Goal: Task Accomplishment & Management: Manage account settings

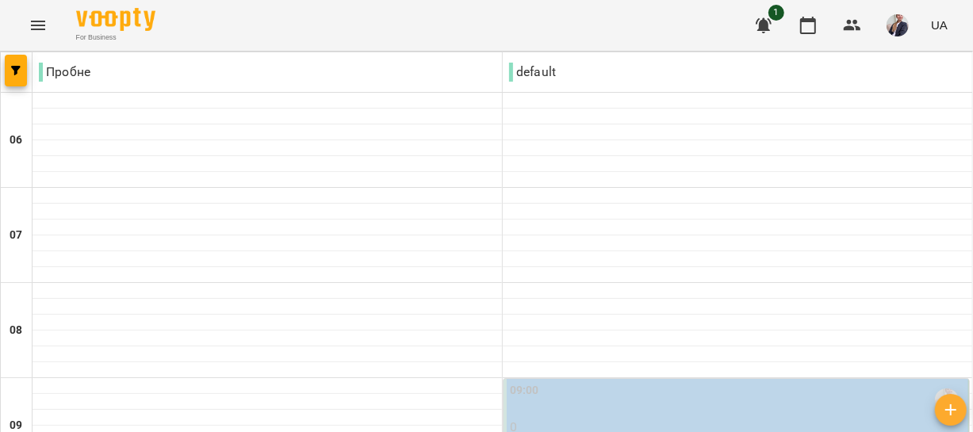
scroll to position [216, 0]
type input "**********"
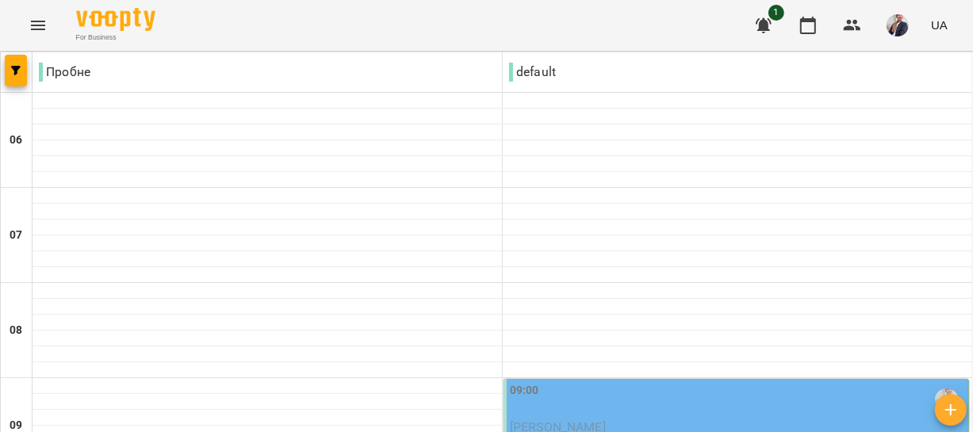
click at [562, 382] on div "09:00" at bounding box center [737, 400] width 455 height 36
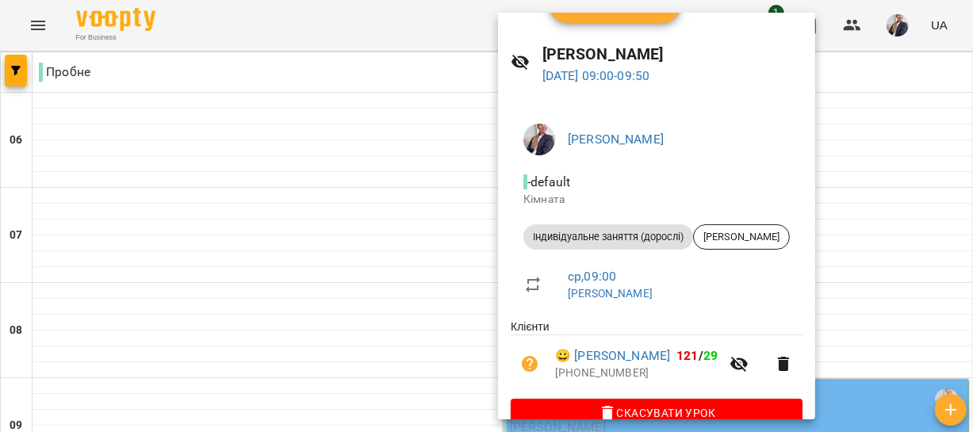
scroll to position [63, 0]
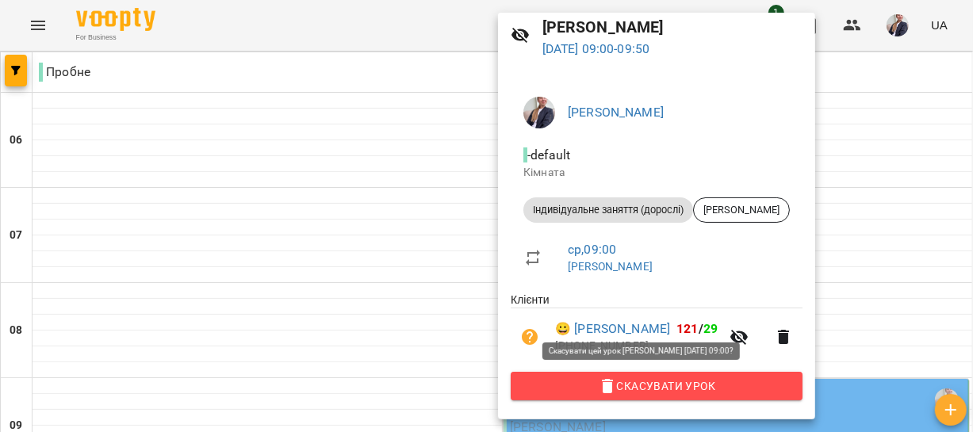
click at [716, 384] on span "Скасувати Урок" at bounding box center [657, 386] width 267 height 19
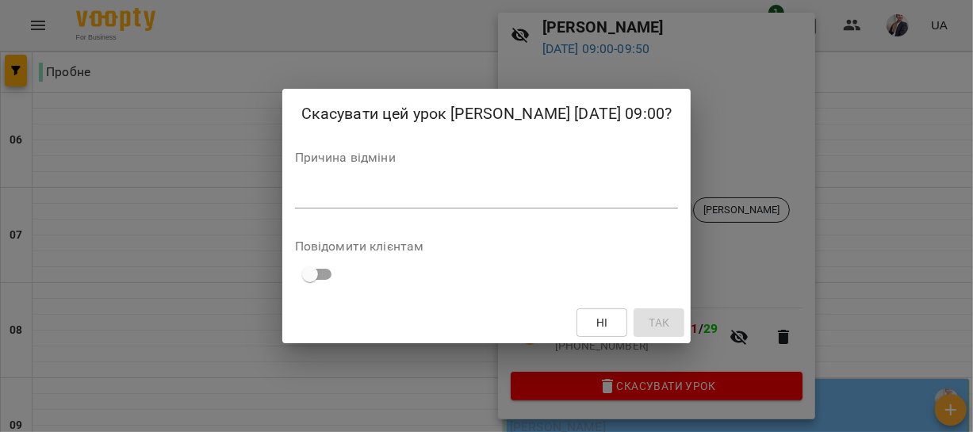
click at [322, 203] on textarea at bounding box center [487, 195] width 384 height 15
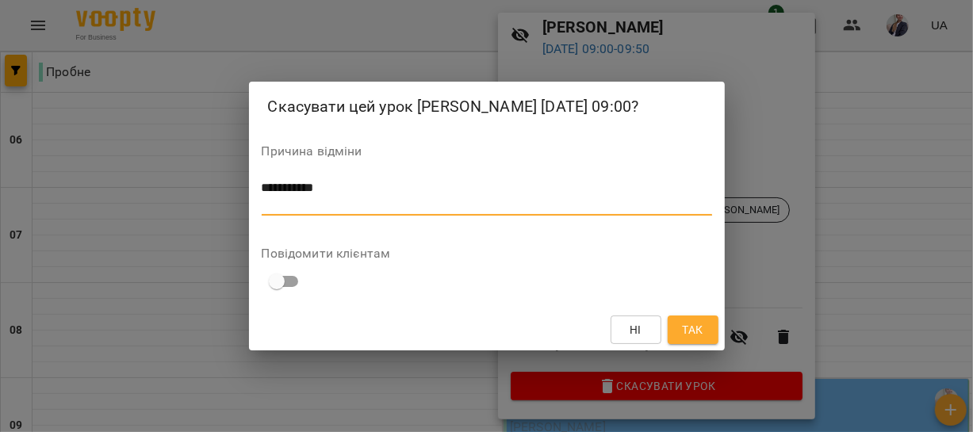
type textarea "**********"
click at [697, 340] on span "Так" at bounding box center [692, 330] width 21 height 19
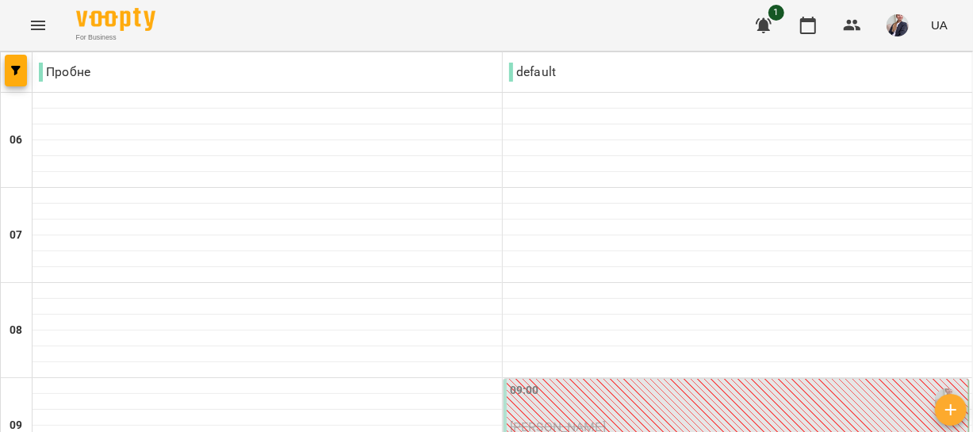
scroll to position [505, 0]
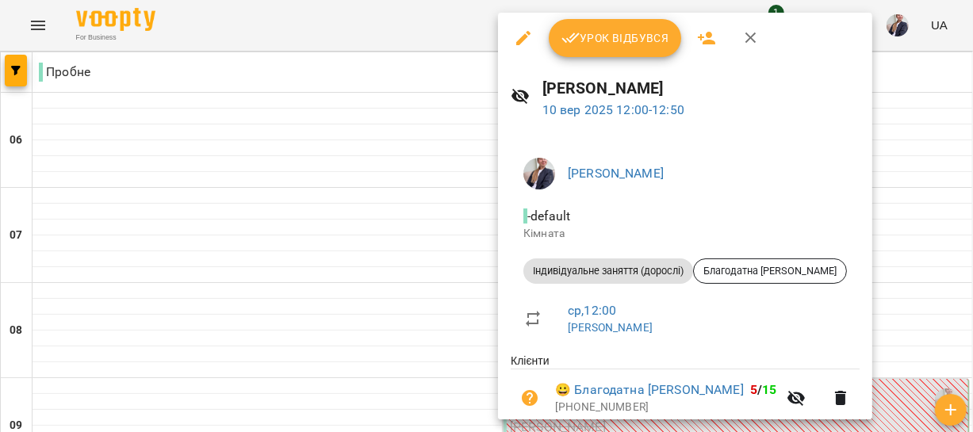
click at [595, 39] on span "Урок відбувся" at bounding box center [616, 38] width 108 height 19
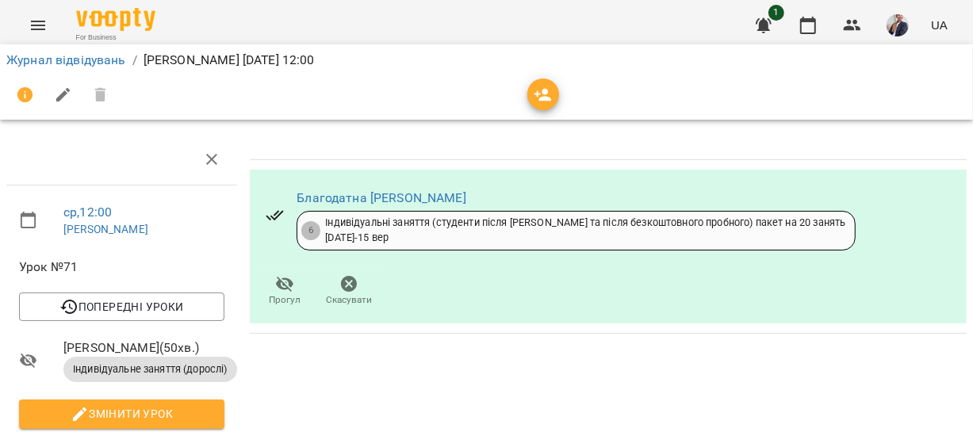
scroll to position [216, 0]
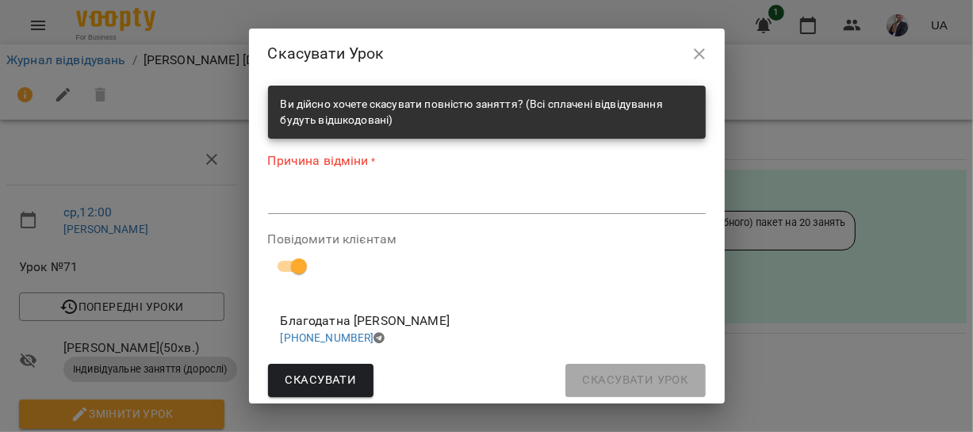
click at [341, 204] on textarea at bounding box center [487, 201] width 438 height 15
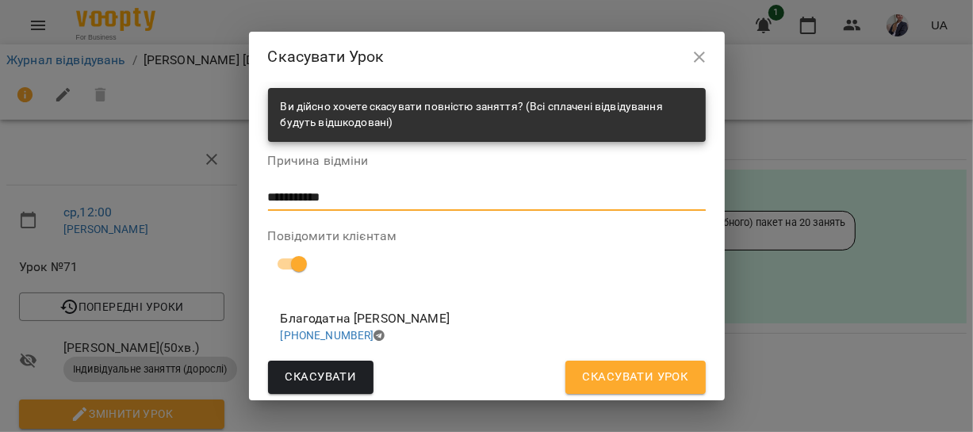
type textarea "**********"
click at [606, 375] on span "Скасувати Урок" at bounding box center [636, 377] width 106 height 21
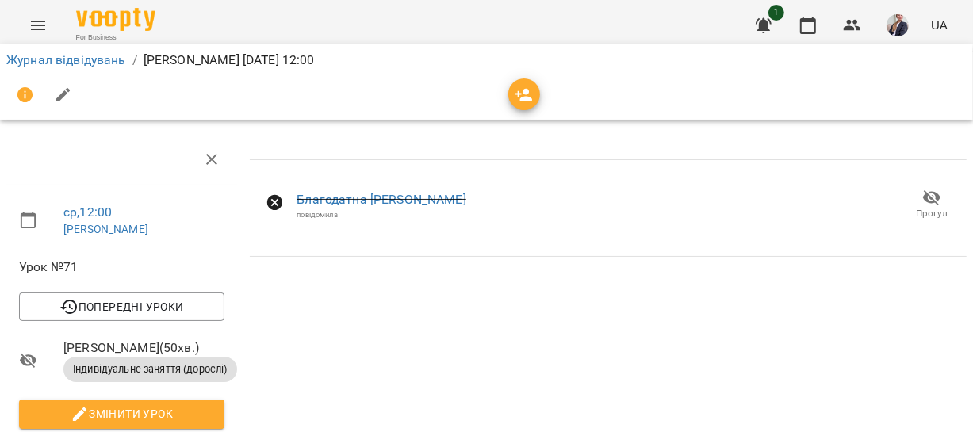
scroll to position [0, 0]
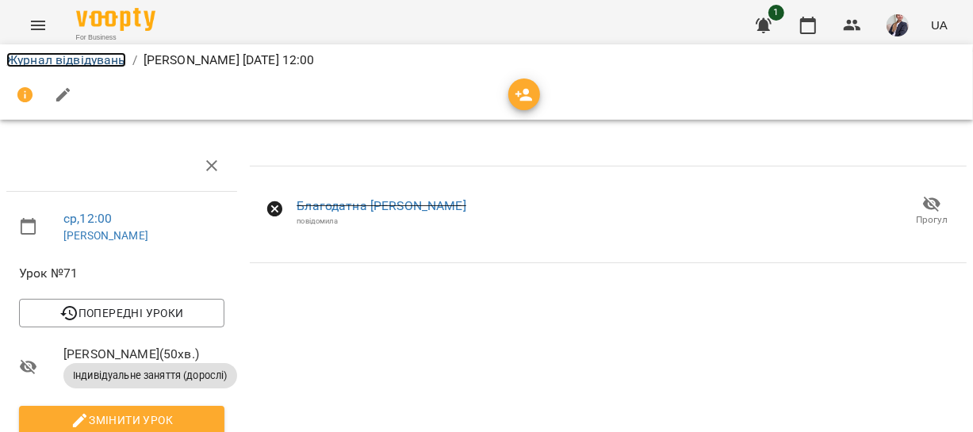
click at [49, 53] on link "Журнал відвідувань" at bounding box center [66, 59] width 120 height 15
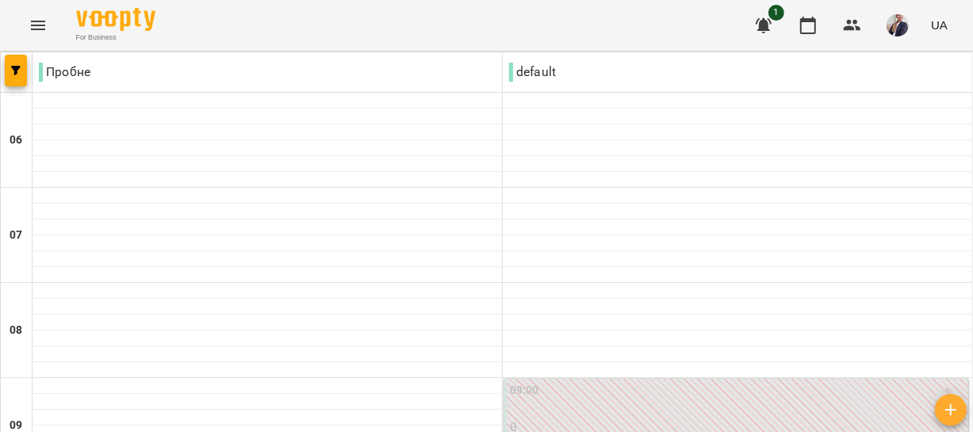
scroll to position [721, 0]
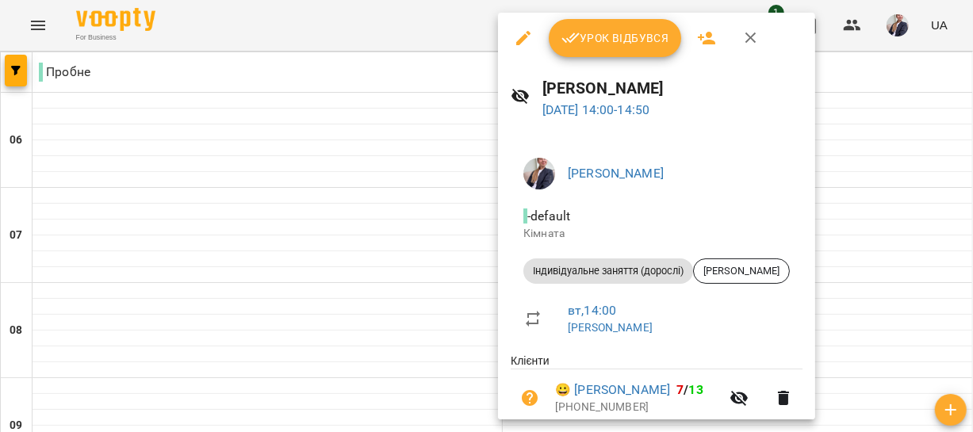
click at [586, 47] on span "Урок відбувся" at bounding box center [616, 38] width 108 height 19
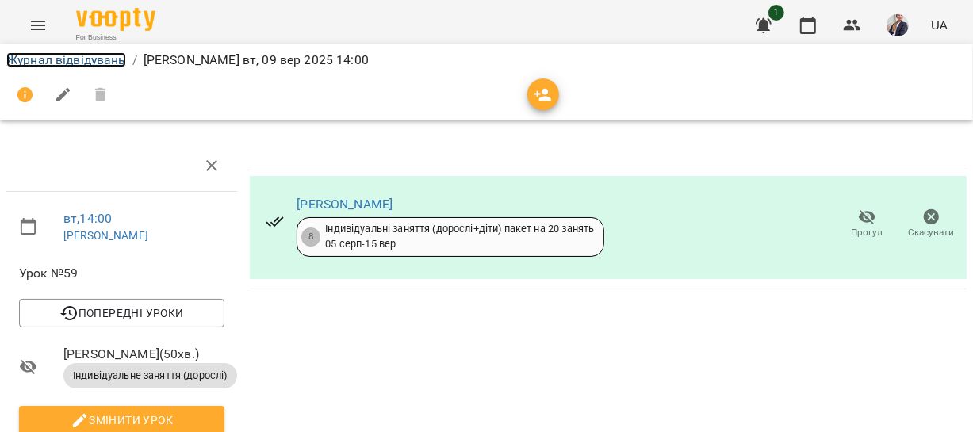
click at [53, 59] on link "Журнал відвідувань" at bounding box center [66, 59] width 120 height 15
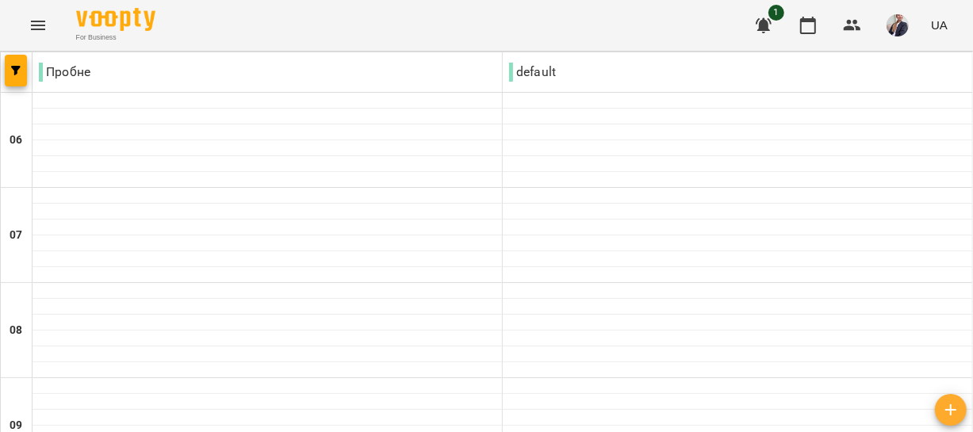
scroll to position [1298, 0]
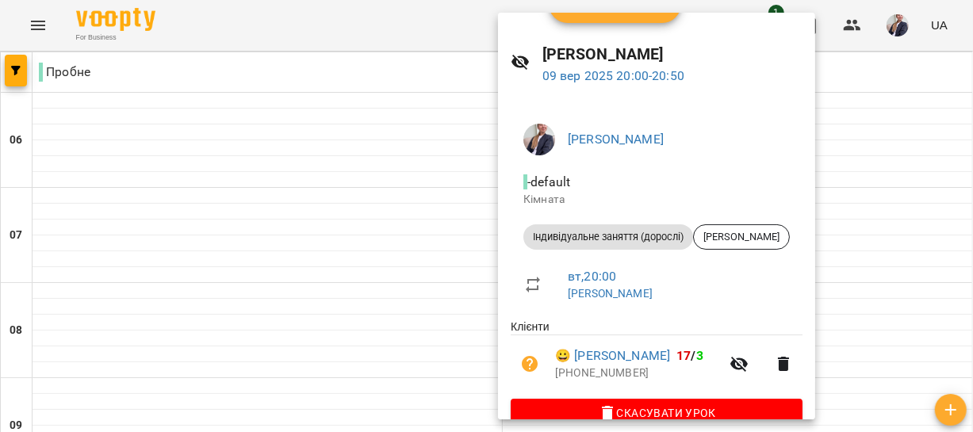
scroll to position [63, 0]
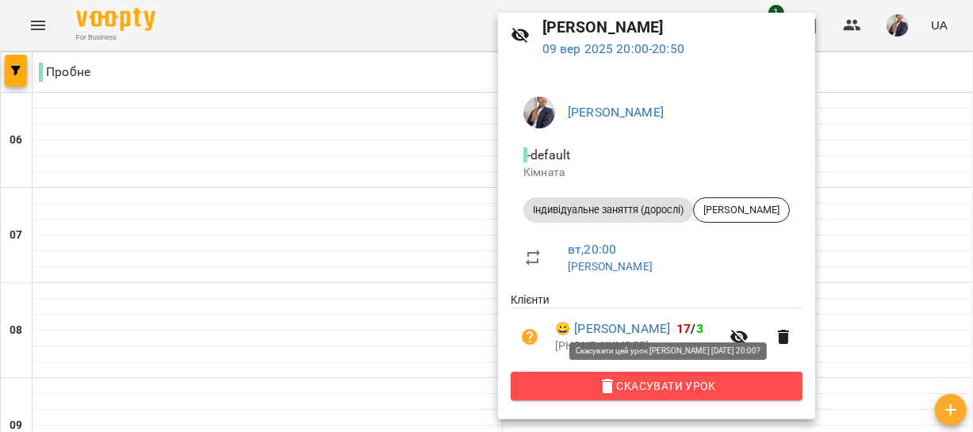
click at [617, 391] on icon "button" at bounding box center [607, 386] width 19 height 19
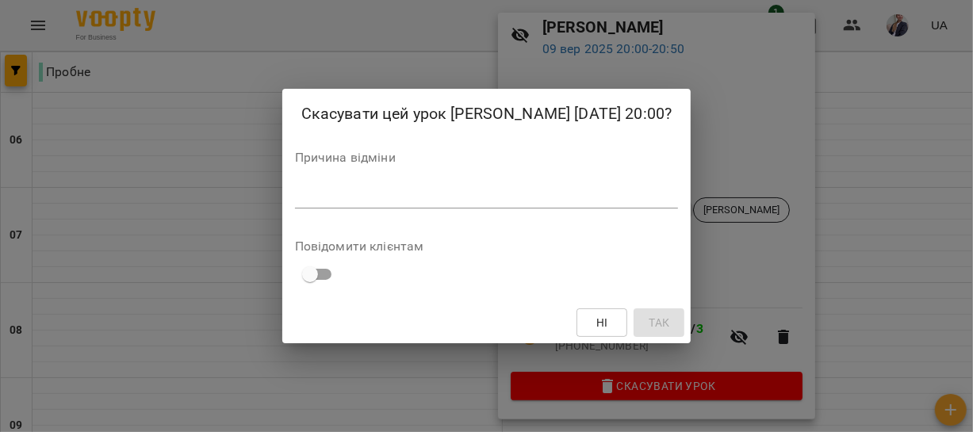
click at [369, 209] on div "*" at bounding box center [487, 195] width 384 height 25
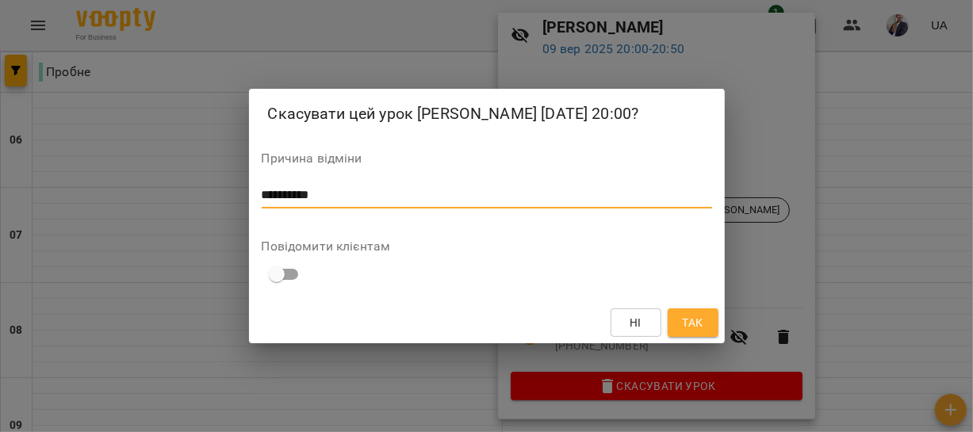
type textarea "**********"
click at [685, 332] on span "Так" at bounding box center [692, 322] width 21 height 19
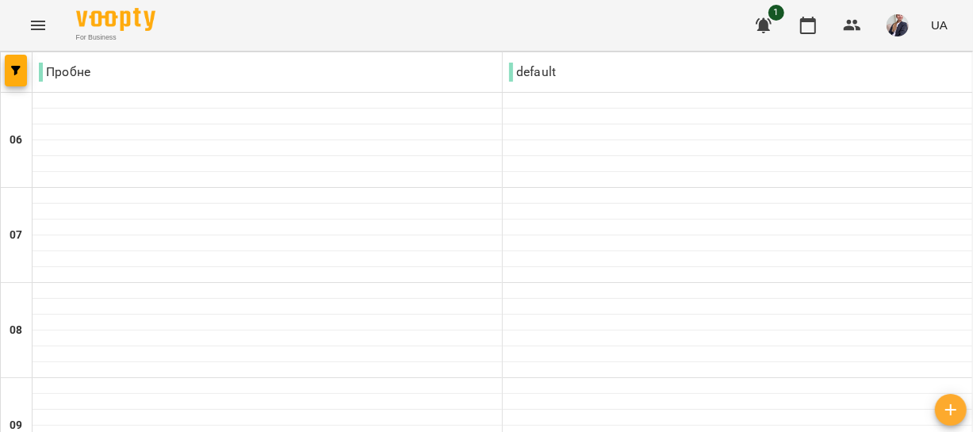
scroll to position [288, 0]
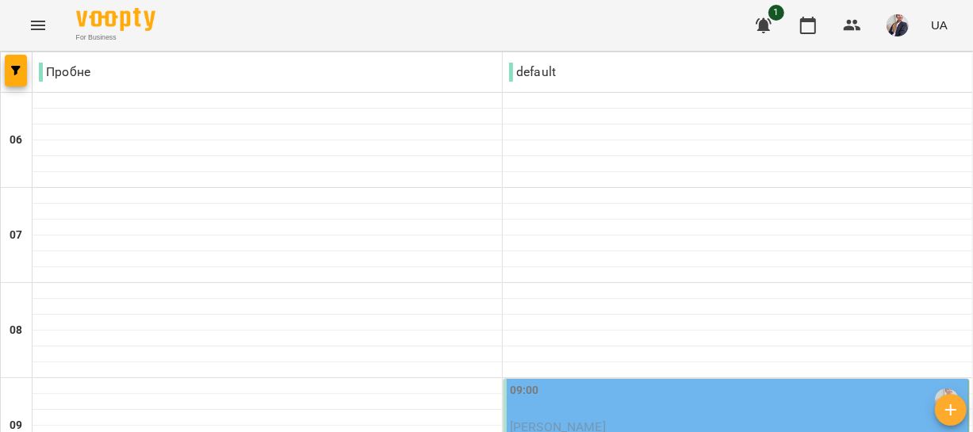
scroll to position [577, 0]
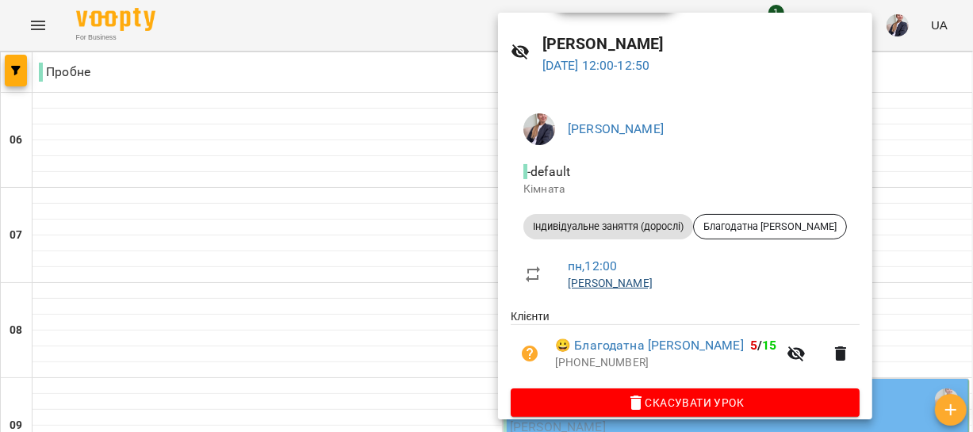
scroll to position [63, 0]
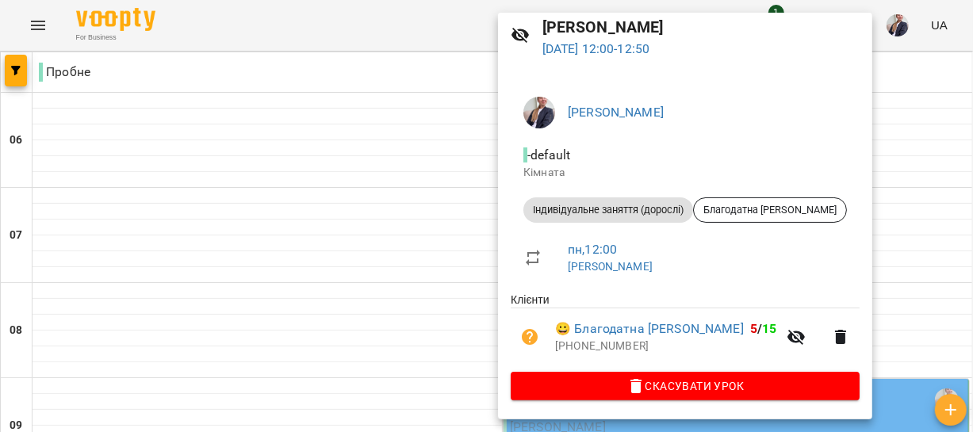
click at [624, 389] on span "Скасувати Урок" at bounding box center [686, 386] width 324 height 19
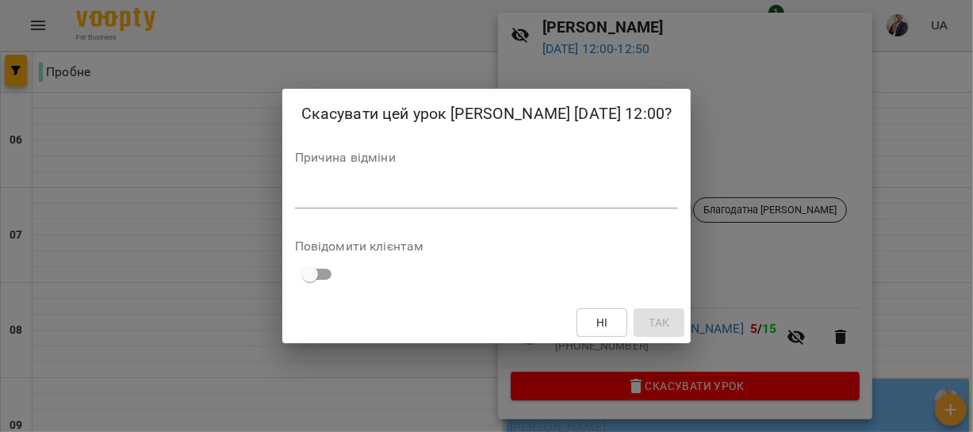
click at [361, 209] on div "*" at bounding box center [487, 195] width 384 height 25
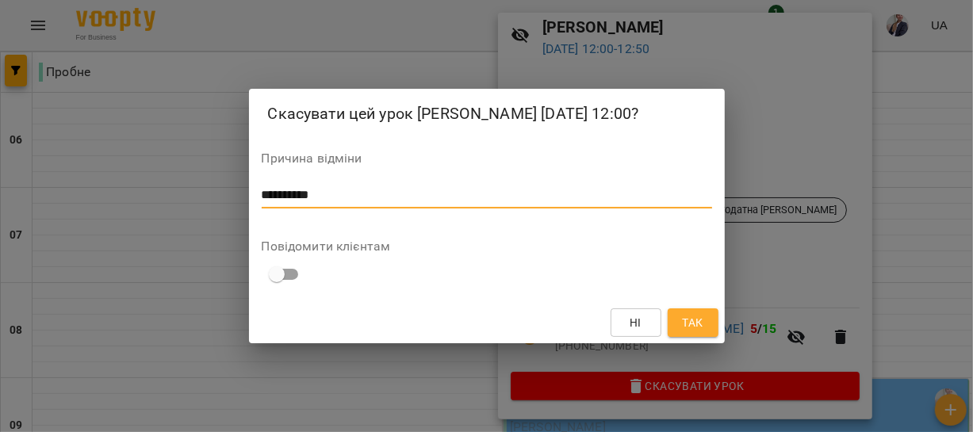
type textarea "**********"
click at [689, 332] on span "Так" at bounding box center [692, 322] width 21 height 19
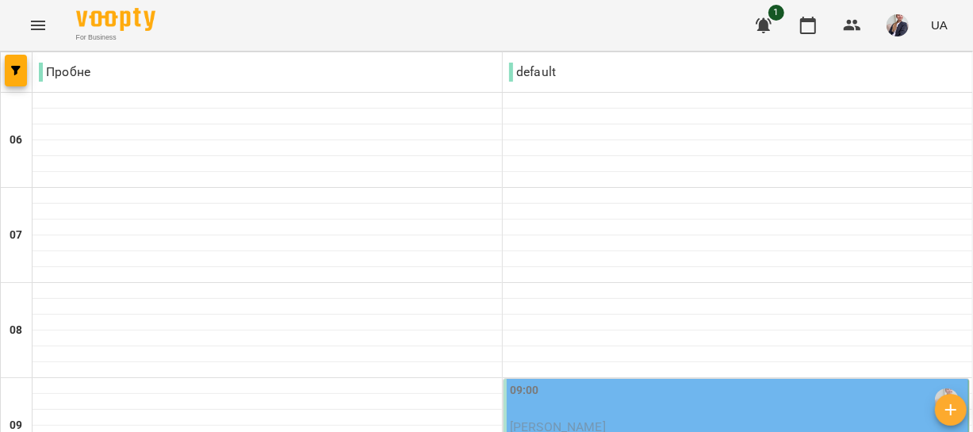
scroll to position [1226, 0]
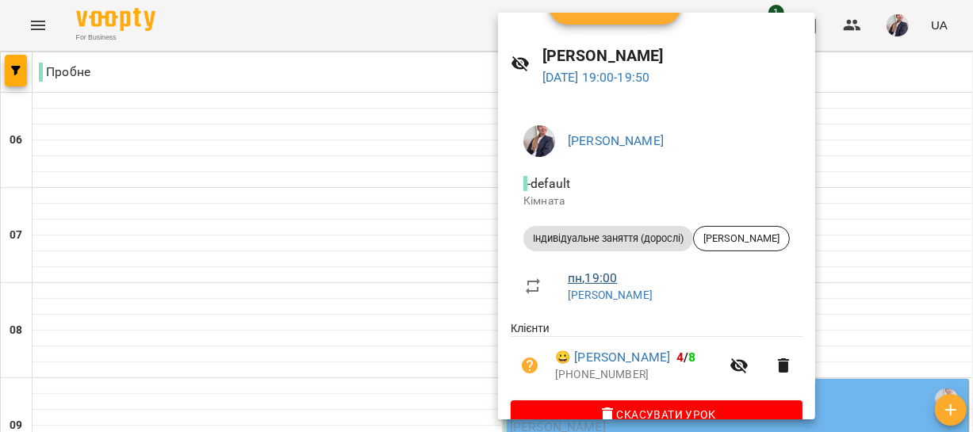
scroll to position [63, 0]
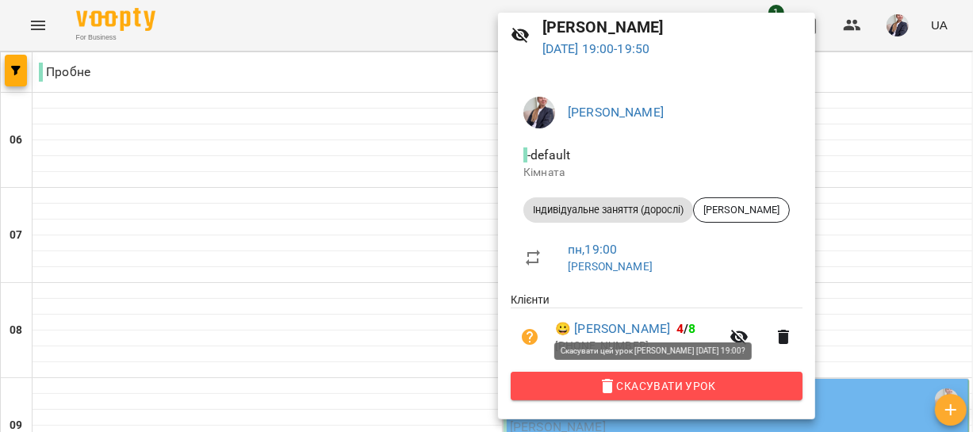
click at [650, 386] on span "Скасувати Урок" at bounding box center [657, 386] width 267 height 19
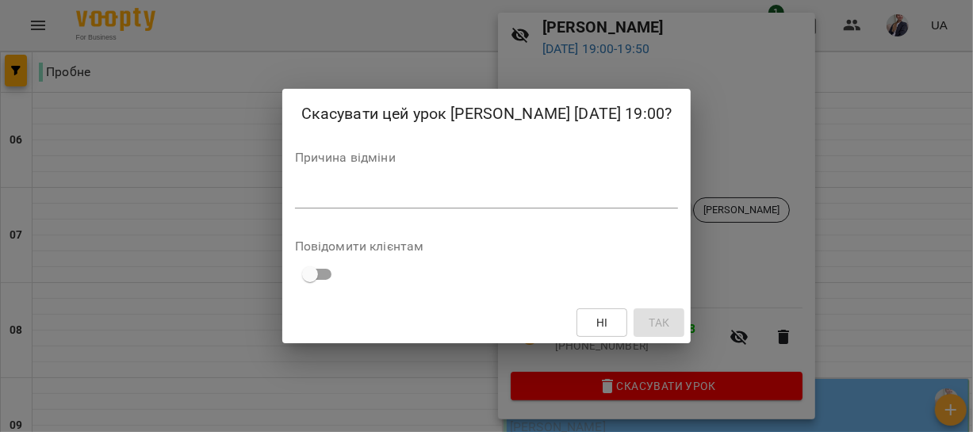
click at [438, 203] on textarea at bounding box center [487, 195] width 384 height 15
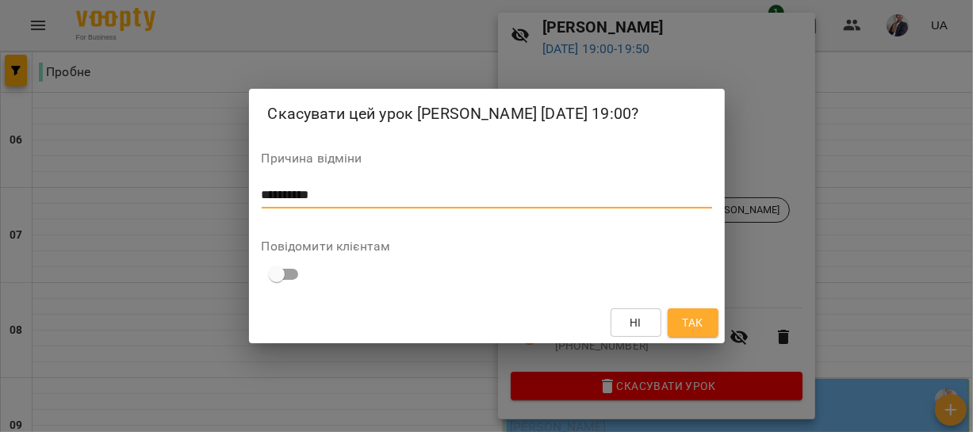
type textarea "**********"
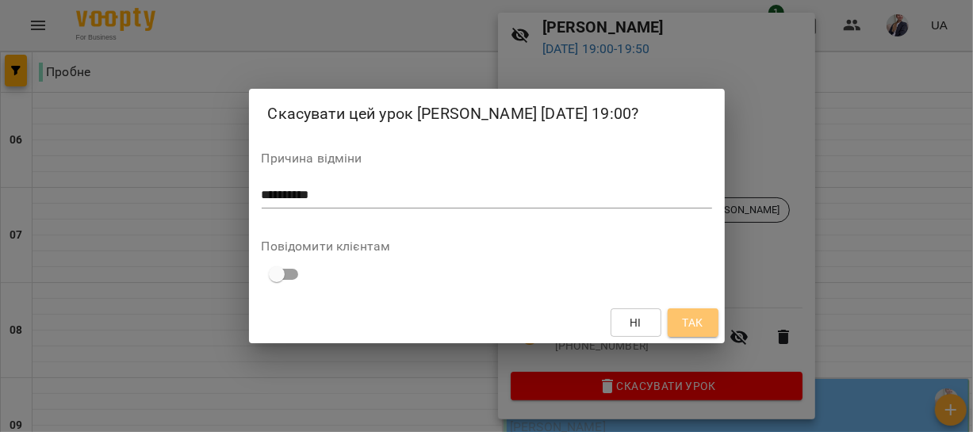
click at [693, 332] on span "Так" at bounding box center [692, 322] width 21 height 19
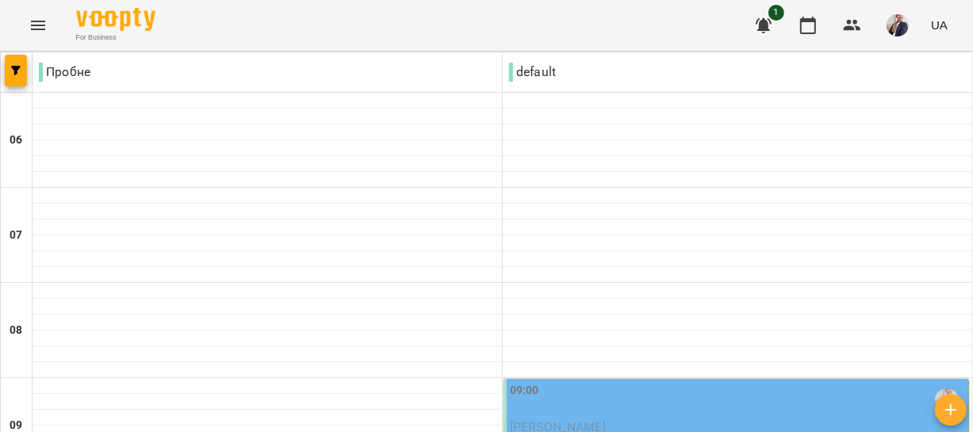
scroll to position [1384, 0]
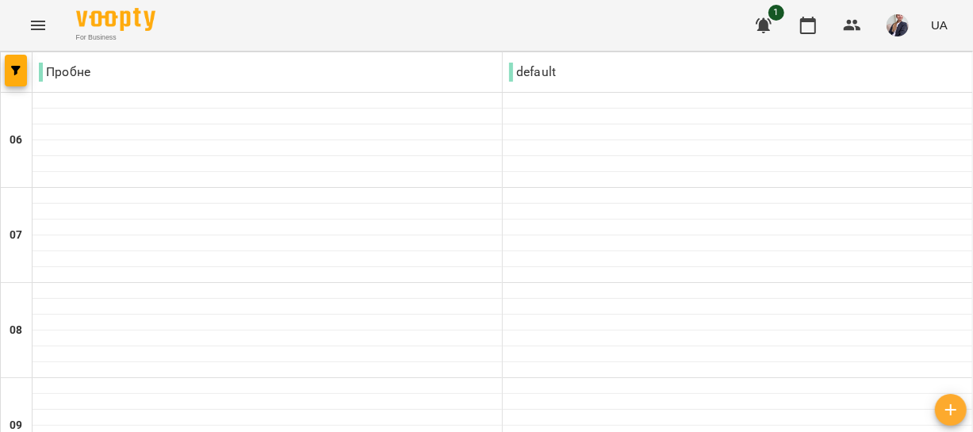
scroll to position [649, 0]
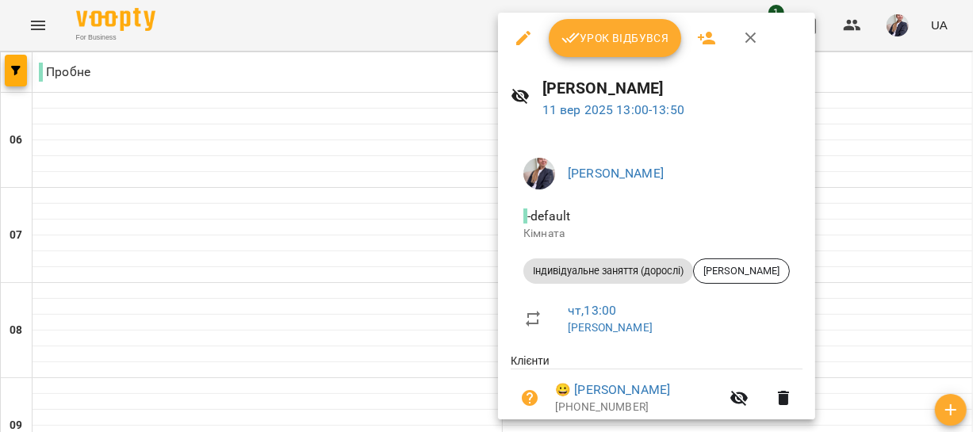
click at [573, 49] on button "Урок відбувся" at bounding box center [615, 38] width 133 height 38
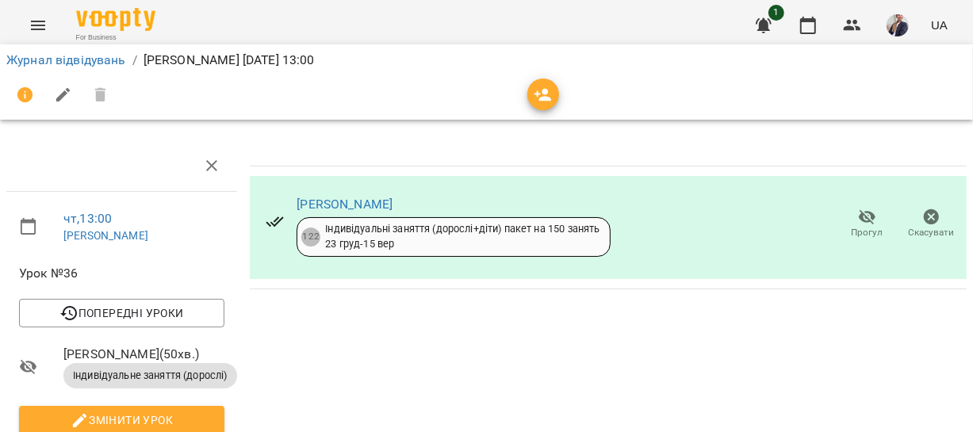
click at [49, 51] on li "Журнал відвідувань" at bounding box center [66, 60] width 120 height 19
click at [58, 58] on link "Журнал відвідувань" at bounding box center [66, 59] width 120 height 15
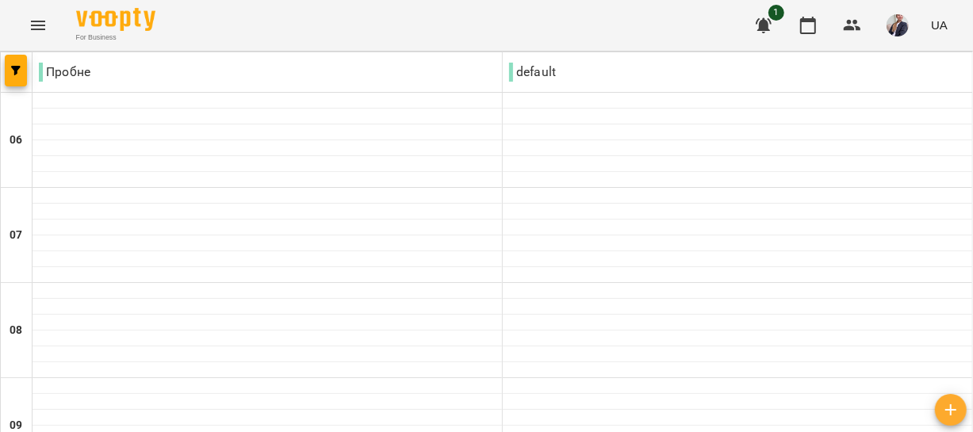
scroll to position [649, 0]
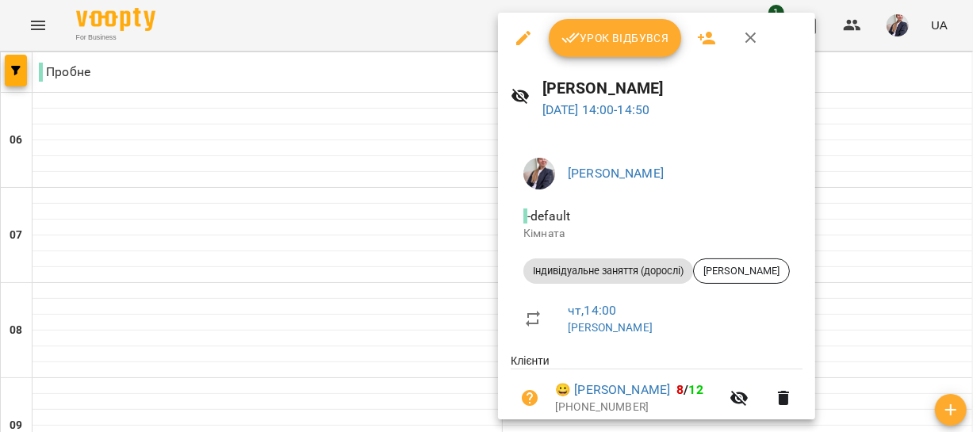
click at [569, 34] on icon "button" at bounding box center [571, 38] width 19 height 19
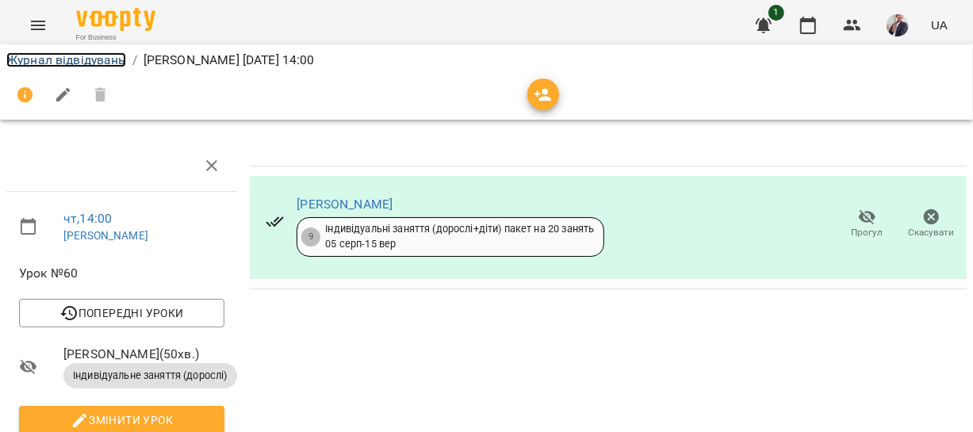
click at [86, 63] on link "Журнал відвідувань" at bounding box center [66, 59] width 120 height 15
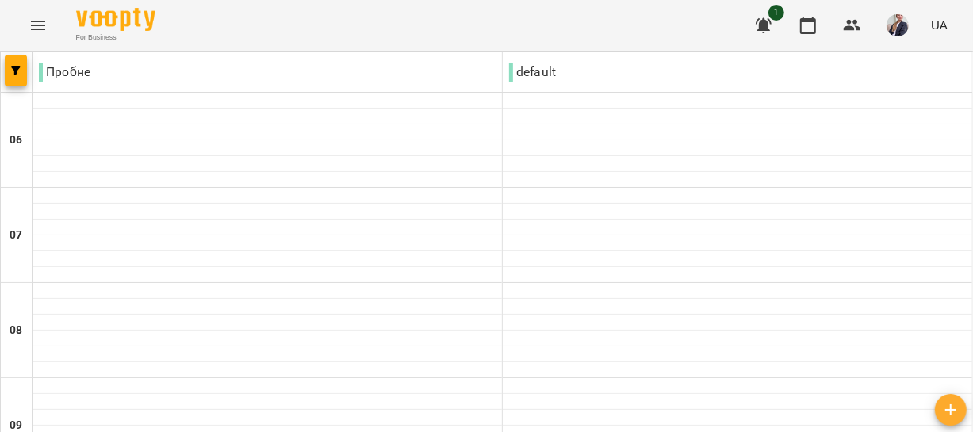
scroll to position [1298, 0]
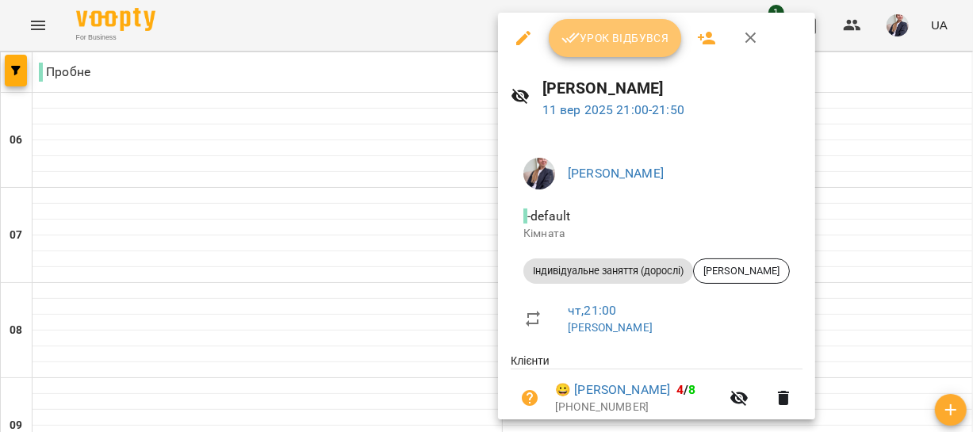
click at [593, 48] on button "Урок відбувся" at bounding box center [615, 38] width 133 height 38
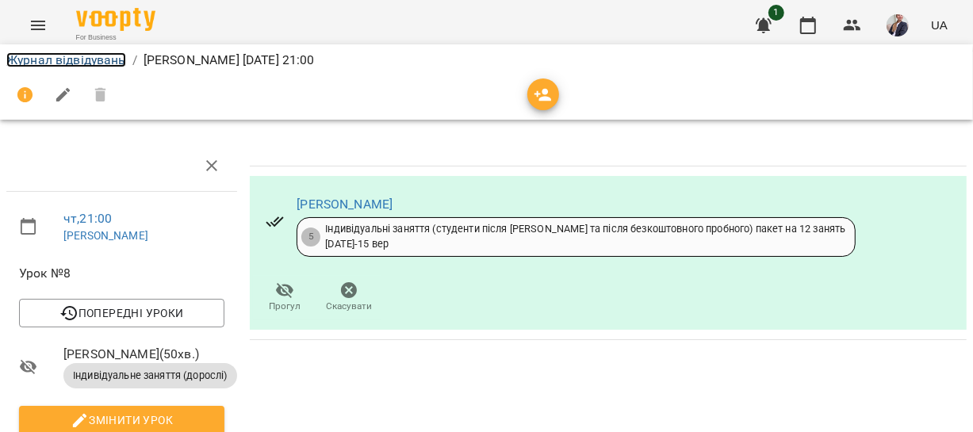
click at [49, 56] on link "Журнал відвідувань" at bounding box center [66, 59] width 120 height 15
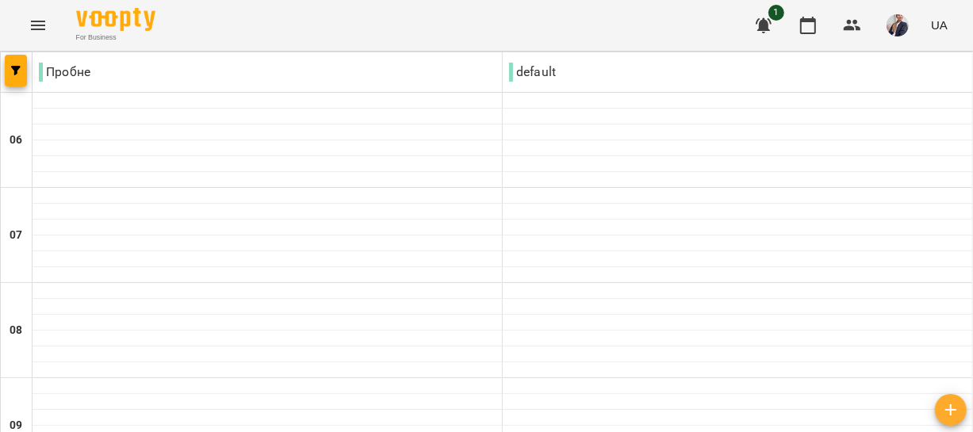
scroll to position [1370, 0]
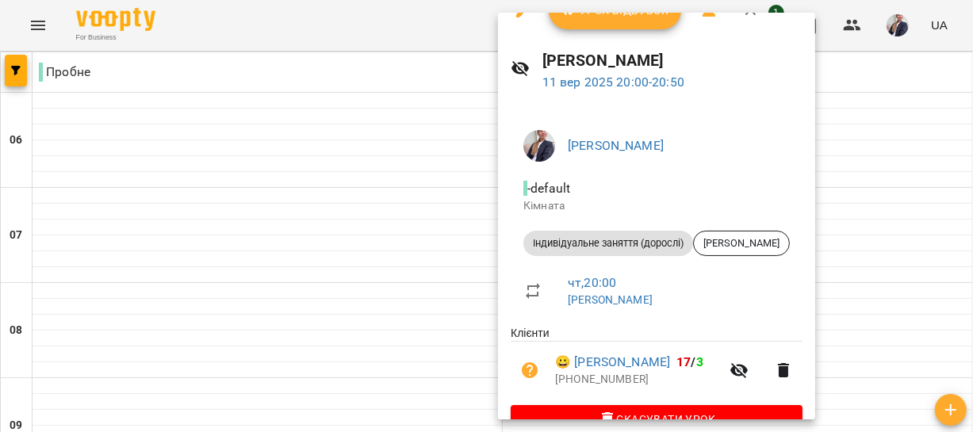
scroll to position [0, 0]
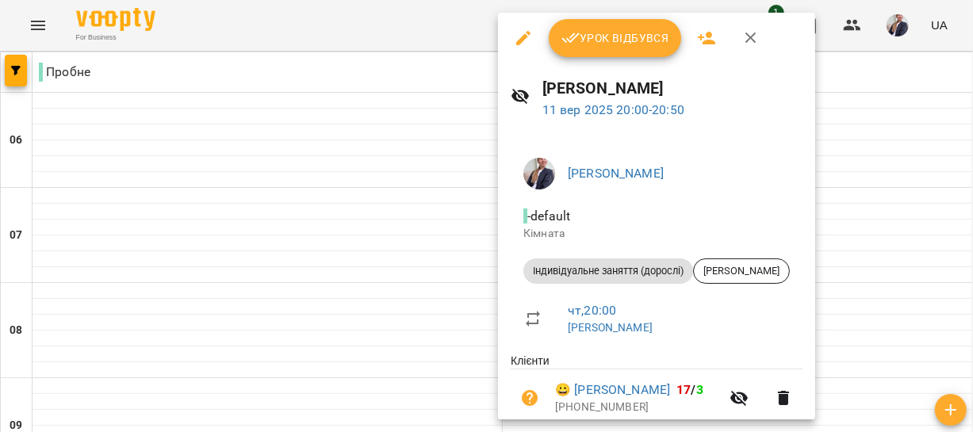
click at [578, 47] on span "Урок відбувся" at bounding box center [616, 38] width 108 height 19
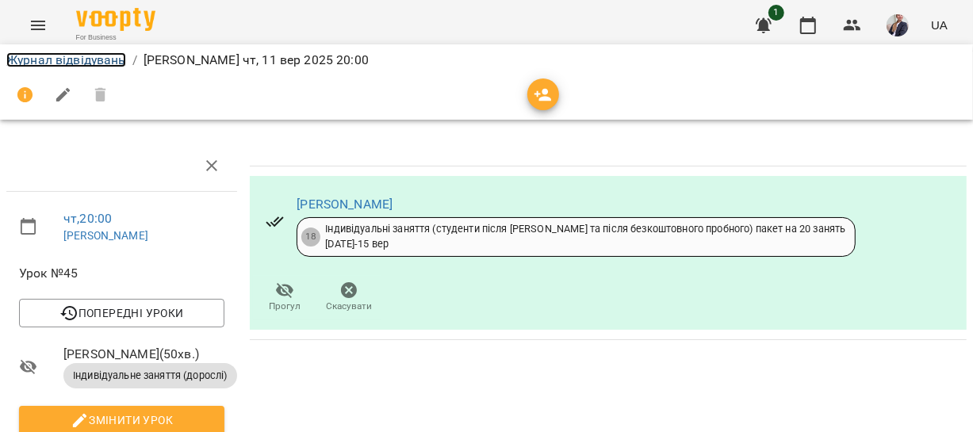
click at [54, 63] on link "Журнал відвідувань" at bounding box center [66, 59] width 120 height 15
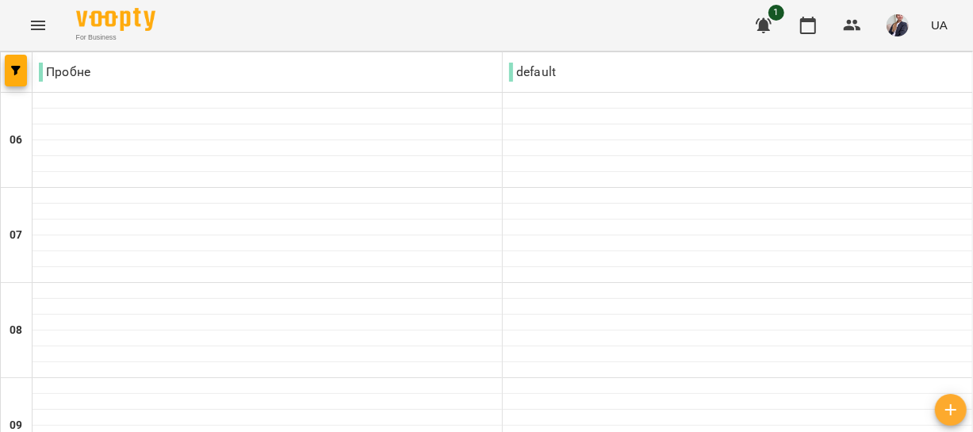
scroll to position [216, 0]
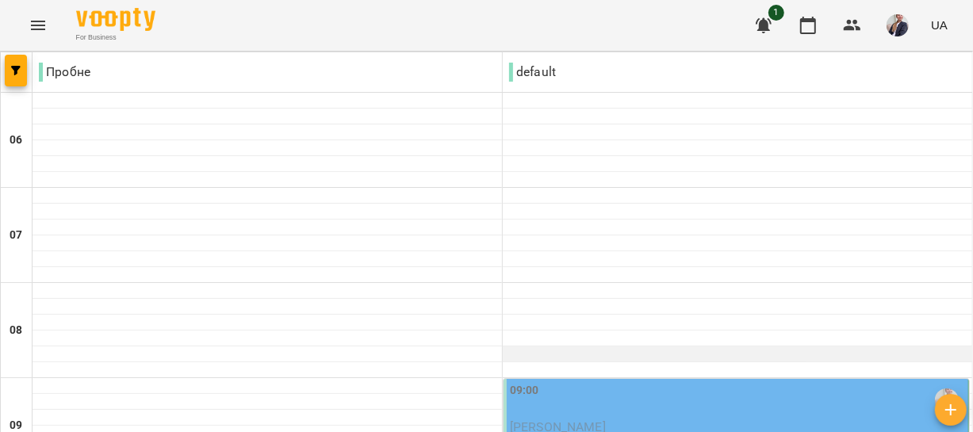
scroll to position [144, 0]
click at [553, 382] on div "09:00" at bounding box center [737, 400] width 455 height 36
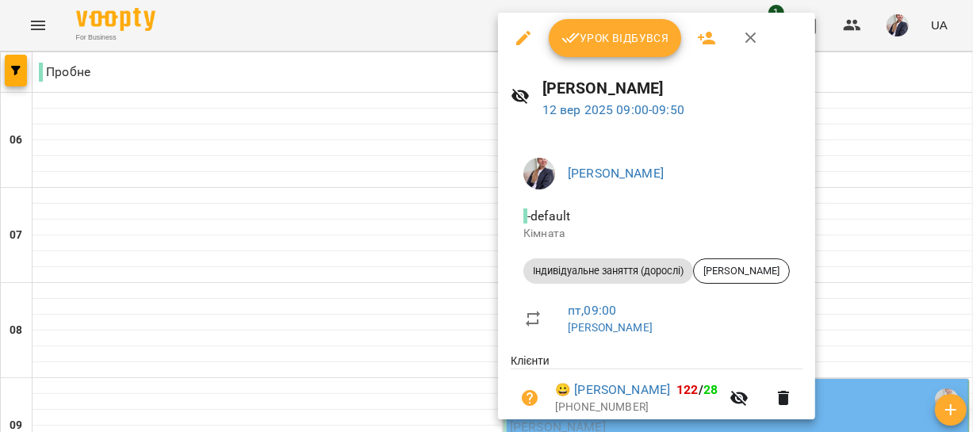
click at [593, 44] on span "Урок відбувся" at bounding box center [616, 38] width 108 height 19
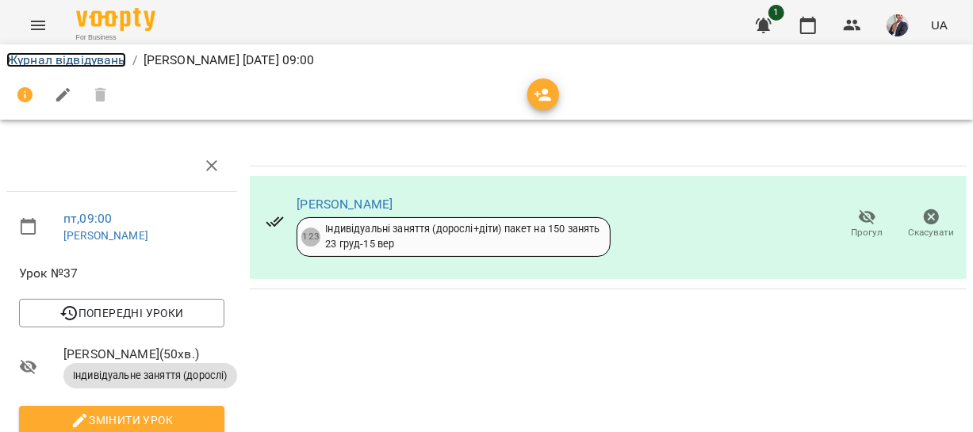
click at [78, 55] on link "Журнал відвідувань" at bounding box center [66, 59] width 120 height 15
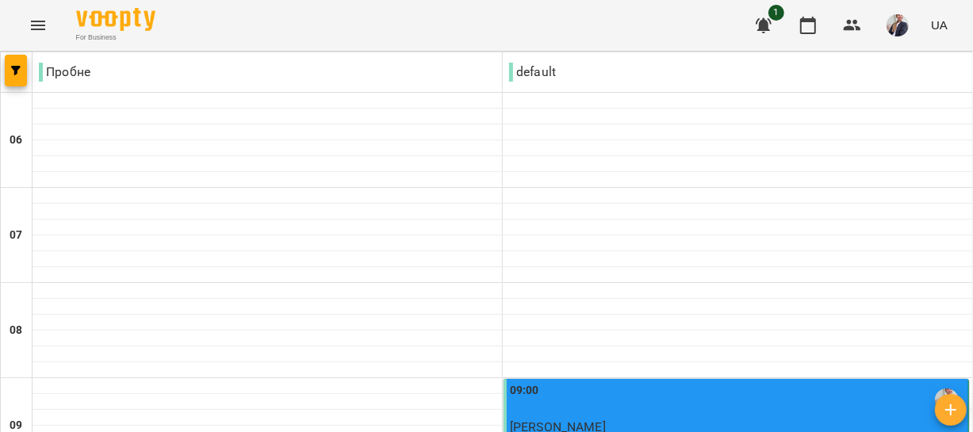
scroll to position [505, 0]
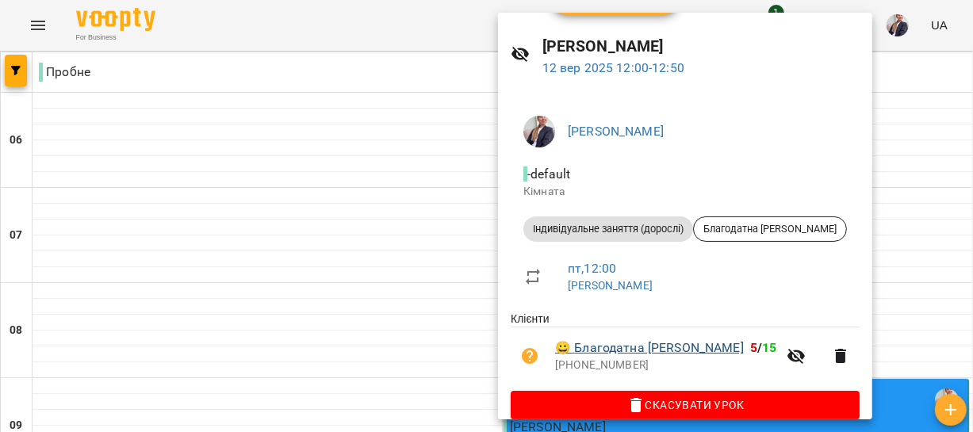
scroll to position [63, 0]
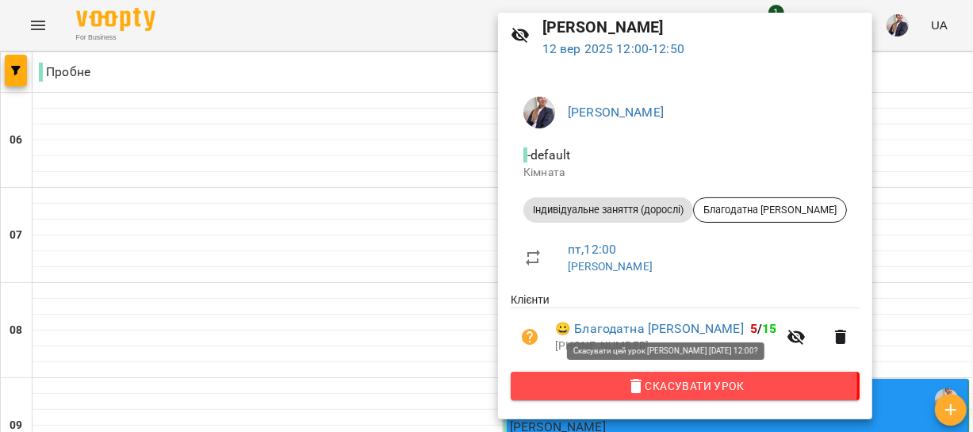
click at [635, 386] on icon "button" at bounding box center [636, 386] width 11 height 14
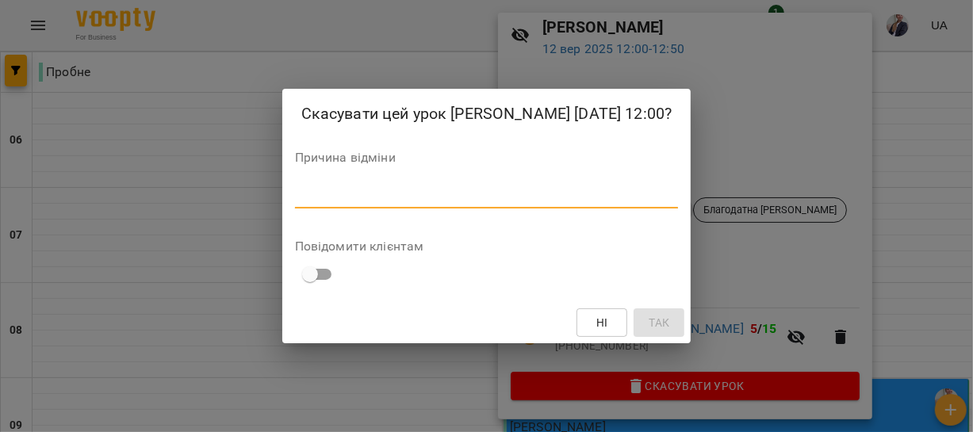
click at [492, 203] on textarea at bounding box center [487, 195] width 384 height 15
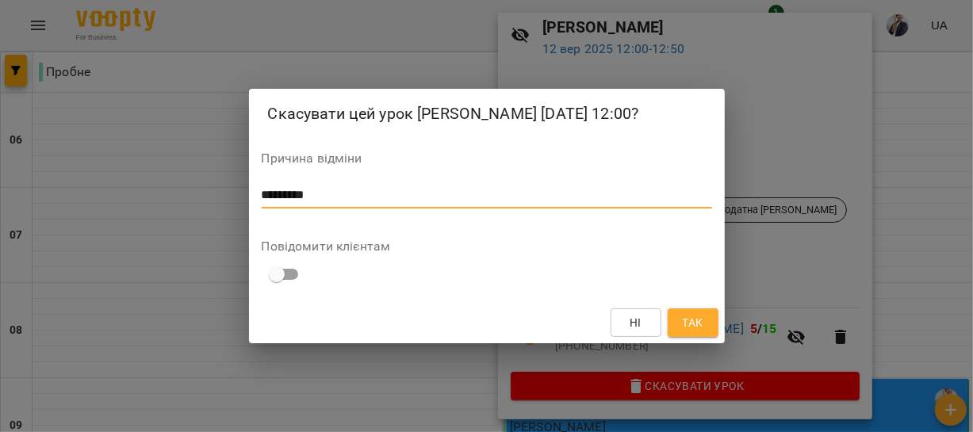
click at [277, 199] on textarea "*********" at bounding box center [487, 195] width 451 height 15
type textarea "**********"
click at [706, 333] on button "Так" at bounding box center [693, 323] width 51 height 29
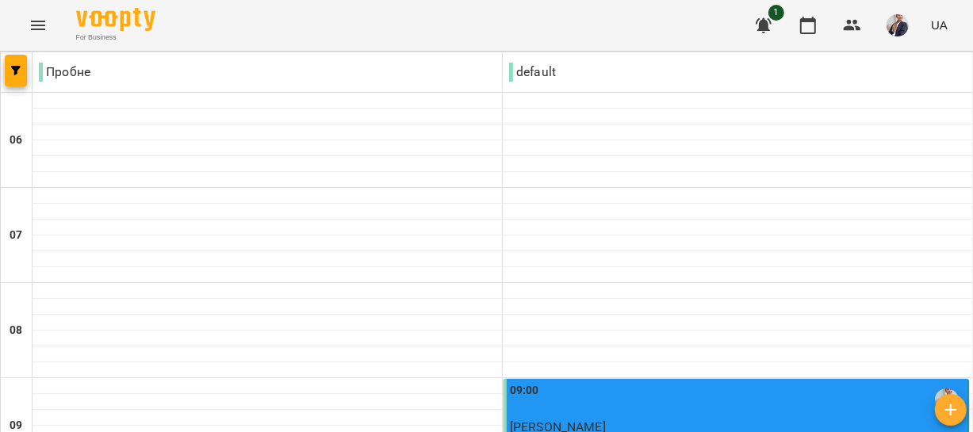
scroll to position [1298, 0]
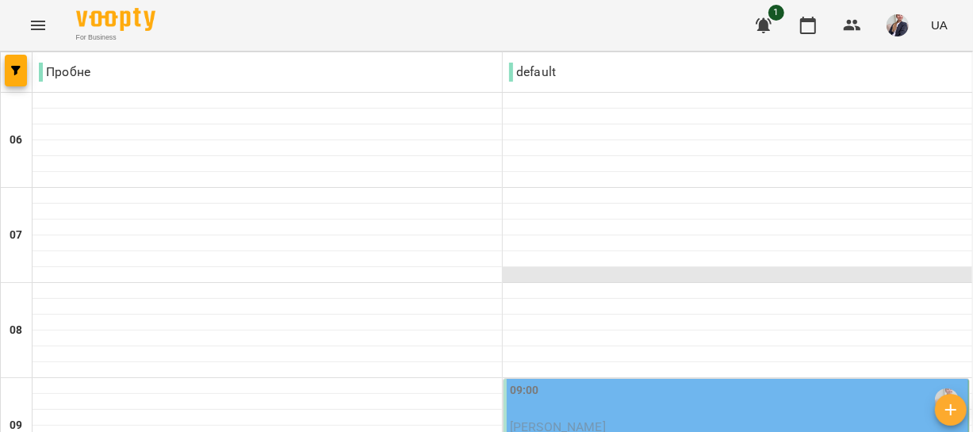
scroll to position [288, 0]
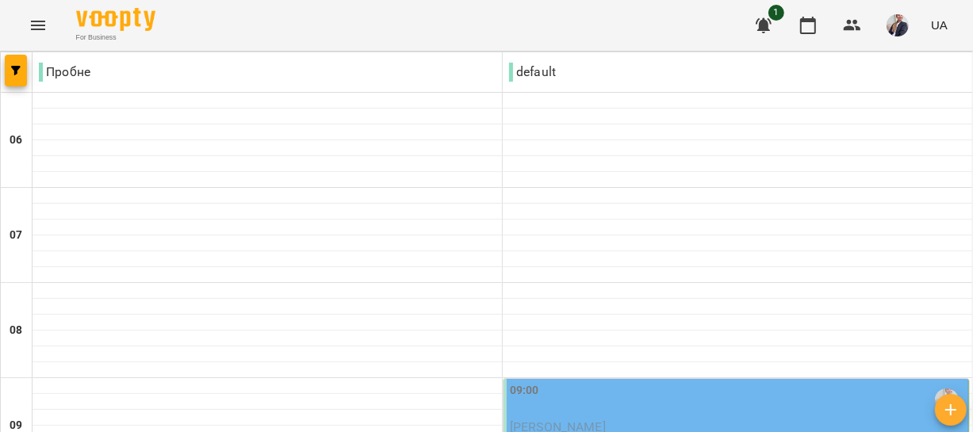
click at [570, 420] on span "[PERSON_NAME]" at bounding box center [558, 427] width 96 height 15
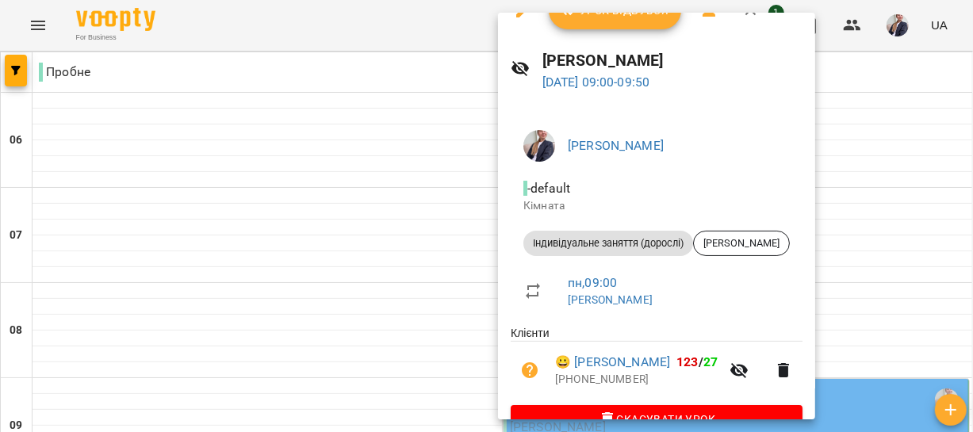
scroll to position [0, 0]
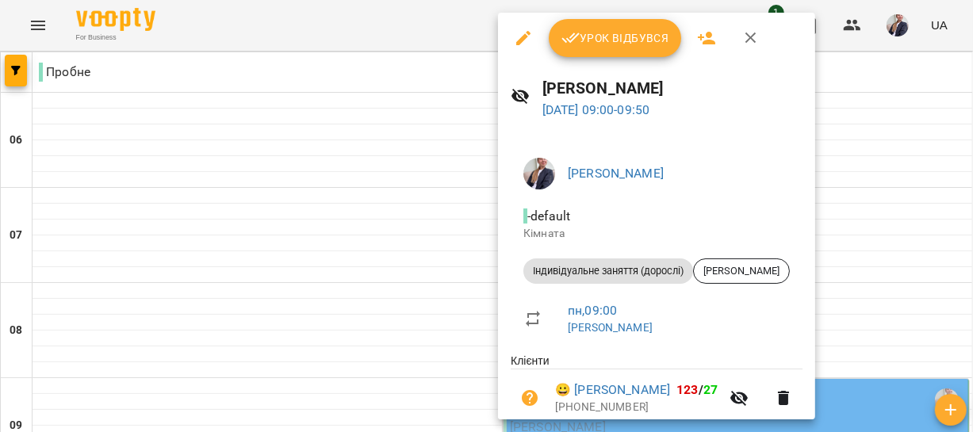
click at [360, 160] on div at bounding box center [486, 216] width 973 height 432
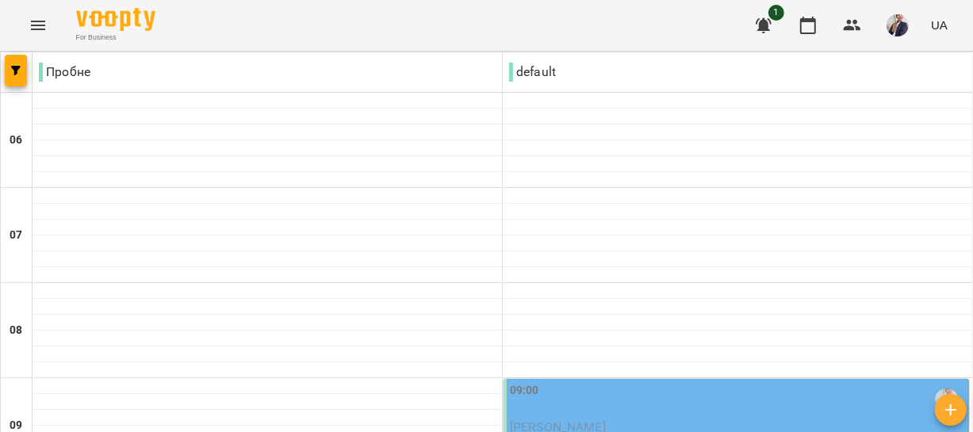
scroll to position [1009, 0]
click at [539, 382] on div "09:00" at bounding box center [737, 400] width 455 height 36
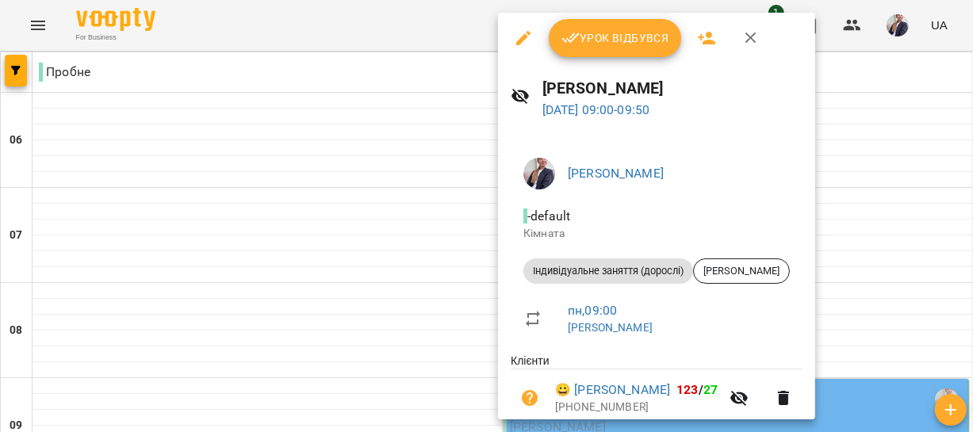
click at [599, 34] on span "Урок відбувся" at bounding box center [616, 38] width 108 height 19
